Goal: Information Seeking & Learning: Check status

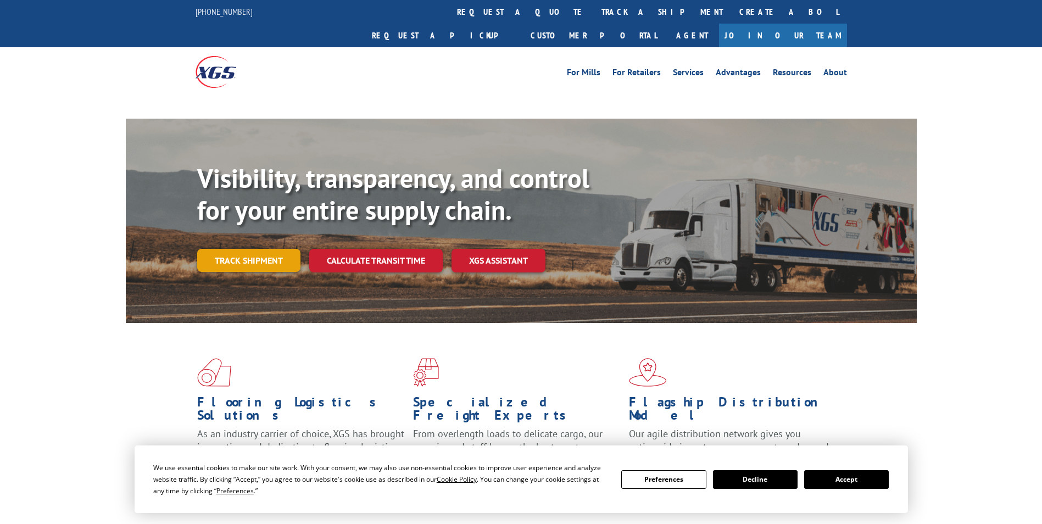
click at [267, 249] on link "Track shipment" at bounding box center [248, 260] width 103 height 23
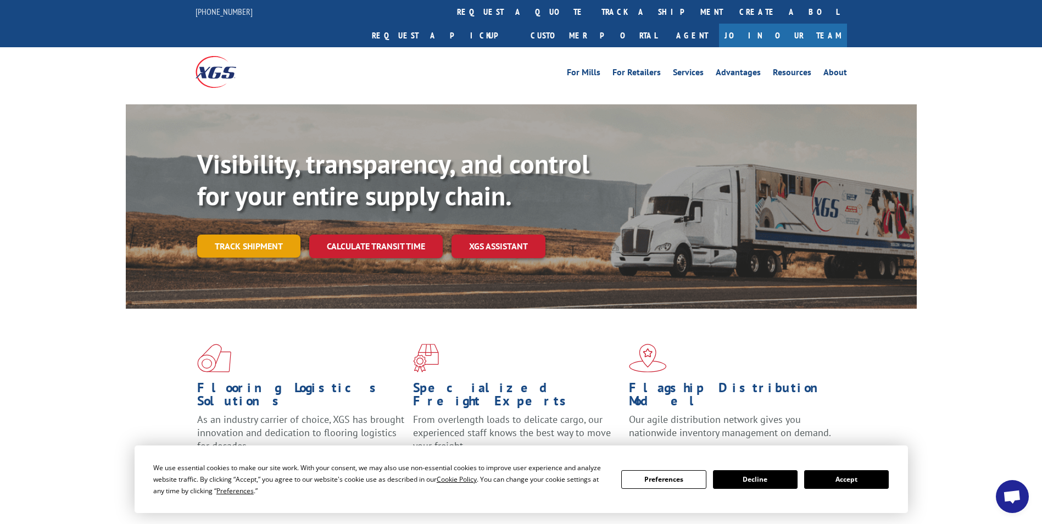
click at [244, 235] on link "Track shipment" at bounding box center [248, 246] width 103 height 23
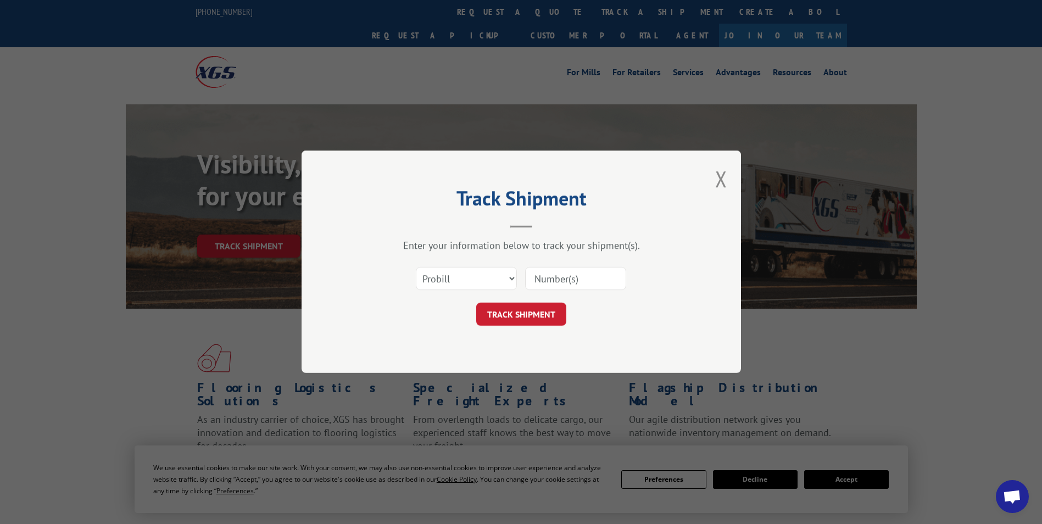
click at [562, 276] on input at bounding box center [575, 279] width 101 height 23
paste input "17702580"
type input "17702580"
click at [536, 316] on button "TRACK SHIPMENT" at bounding box center [521, 314] width 90 height 23
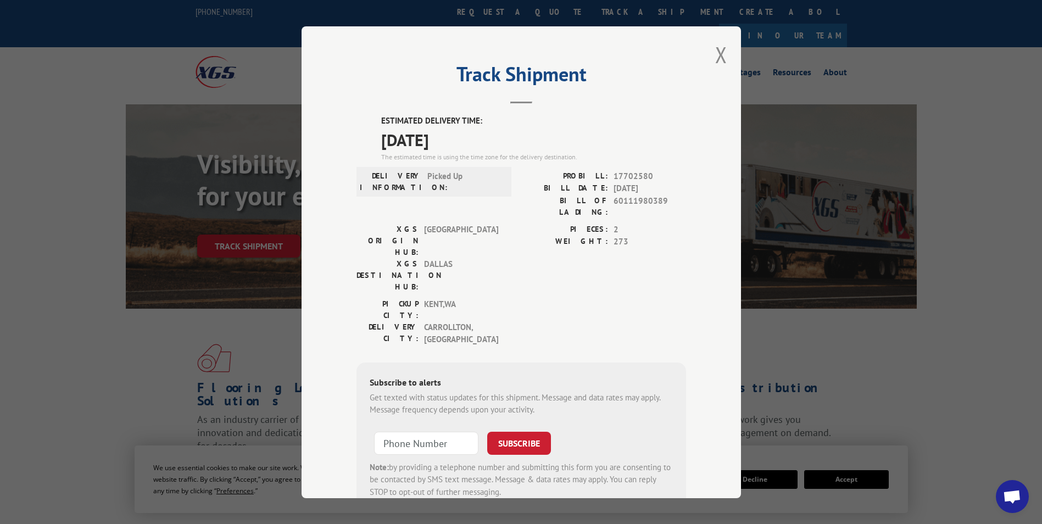
drag, startPoint x: 464, startPoint y: 137, endPoint x: 365, endPoint y: 130, distance: 99.2
click at [365, 130] on div "ESTIMATED DELIVERY TIME: [DATE] The estimated time is using the time zone for t…" at bounding box center [522, 313] width 330 height 397
copy span "[DATE]"
click at [630, 177] on span "17702580" at bounding box center [650, 176] width 73 height 13
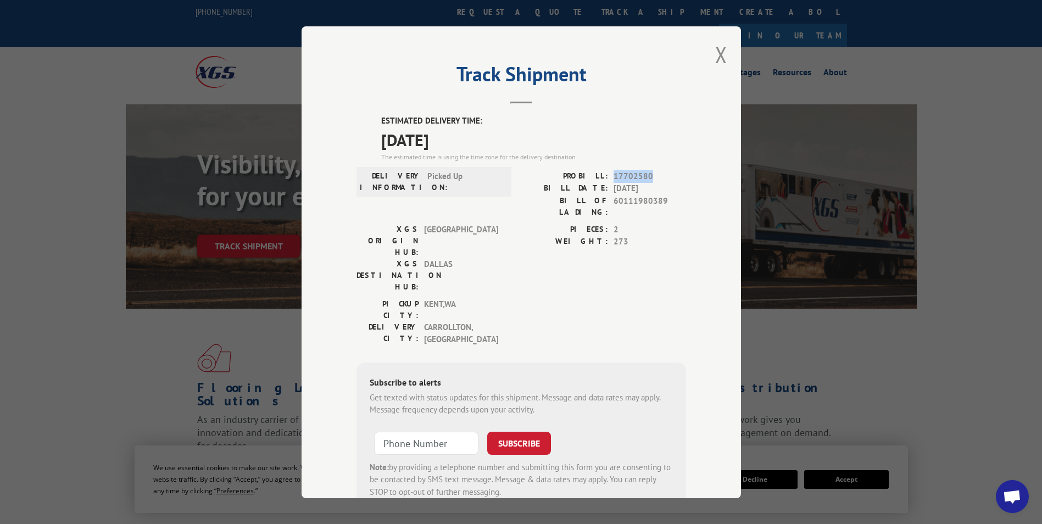
copy span "17702580"
click at [715, 56] on button "Close modal" at bounding box center [721, 54] width 12 height 29
